Goal: Check status: Check status

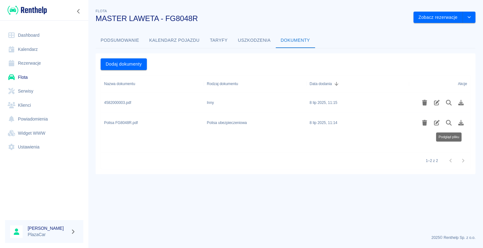
click at [21, 63] on link "Rezerwacje" at bounding box center [44, 63] width 78 height 14
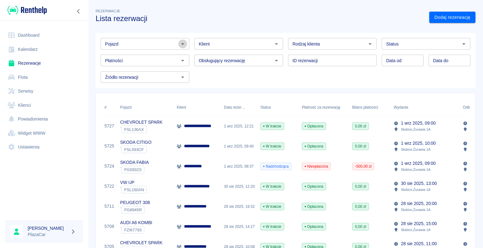
click at [182, 43] on icon "Otwórz" at bounding box center [183, 44] width 8 height 8
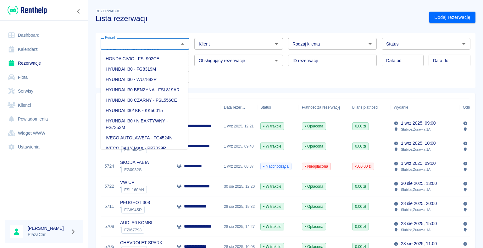
scroll to position [157, 0]
click at [82, 85] on link "Serwisy" at bounding box center [44, 91] width 78 height 14
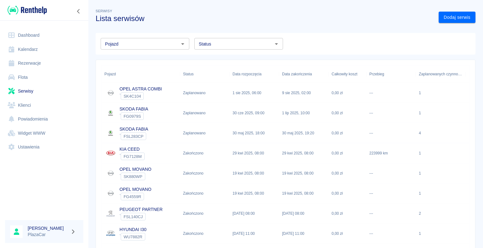
click at [32, 63] on link "Rezerwacje" at bounding box center [44, 63] width 78 height 14
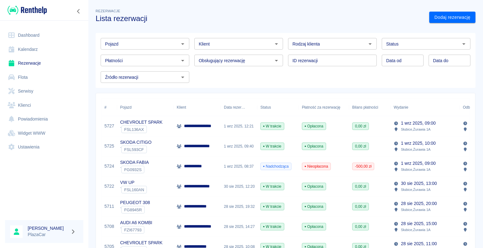
click at [183, 43] on icon "Otwórz" at bounding box center [183, 44] width 8 height 8
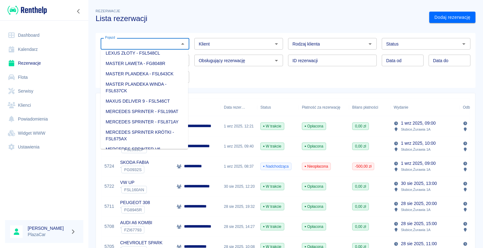
scroll to position [346, 0]
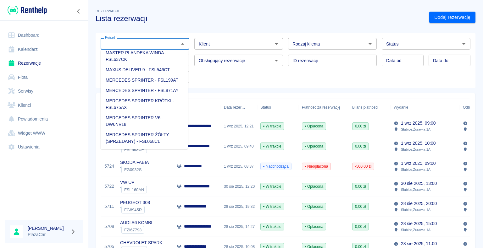
click at [153, 75] on li "MAXUS DELIVER 9 - FSL546CT" at bounding box center [144, 70] width 87 height 10
type input "MAXUS DELIVER 9 - FSL546CT"
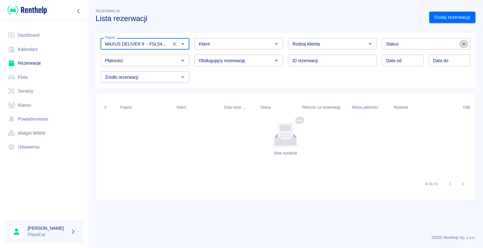
click at [462, 44] on icon "Otwórz" at bounding box center [464, 44] width 8 height 8
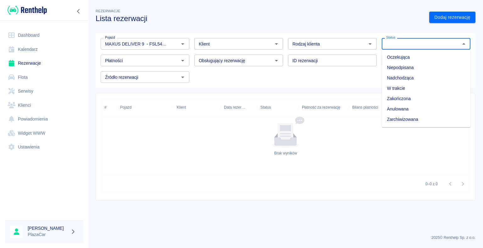
click at [425, 119] on li "Zarchiwizowana" at bounding box center [425, 119] width 89 height 10
type input "Zarchiwizowana"
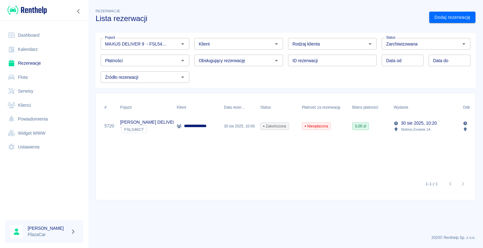
click at [194, 125] on p "**********" at bounding box center [198, 126] width 29 height 7
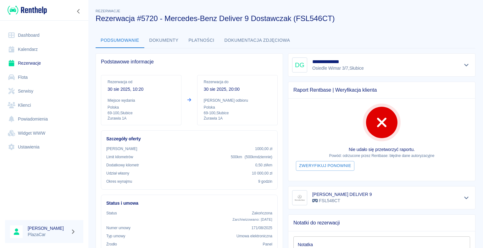
click at [26, 78] on link "Flota" at bounding box center [44, 77] width 78 height 14
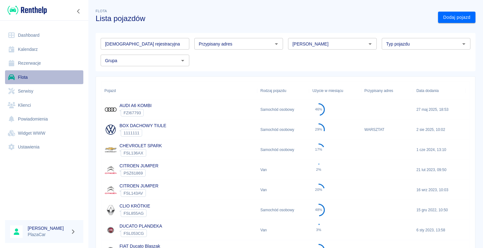
click at [23, 78] on link "Flota" at bounding box center [44, 77] width 78 height 14
click at [35, 66] on link "Rezerwacje" at bounding box center [44, 63] width 78 height 14
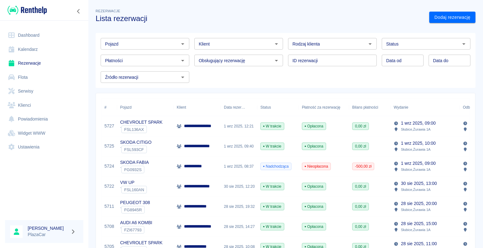
click at [170, 185] on div "VW UP ` FSL160AN" at bounding box center [145, 187] width 57 height 20
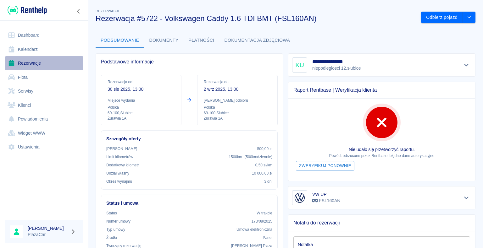
click at [30, 63] on link "Rezerwacje" at bounding box center [44, 63] width 78 height 14
